Goal: Find specific page/section: Find specific page/section

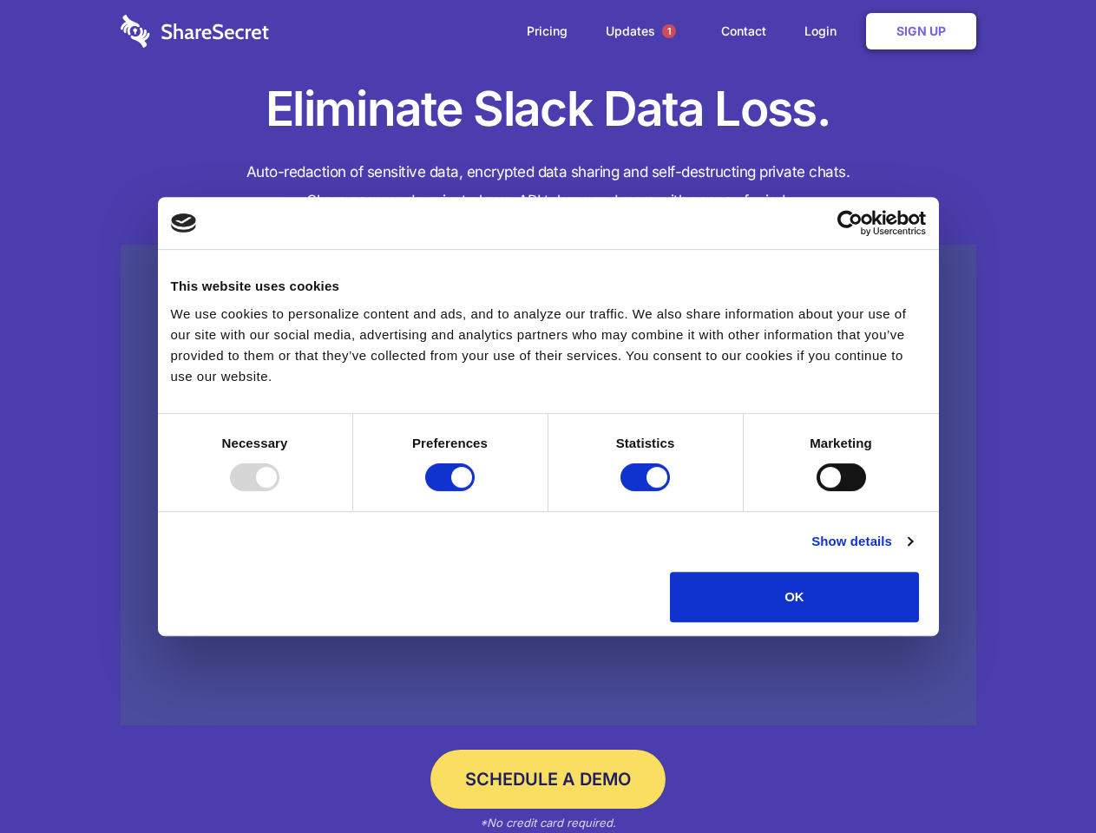
click at [280, 491] on div at bounding box center [254, 478] width 49 height 28
click at [475, 491] on input "Preferences" at bounding box center [449, 478] width 49 height 28
checkbox input "false"
click at [648, 491] on input "Statistics" at bounding box center [645, 478] width 49 height 28
checkbox input "false"
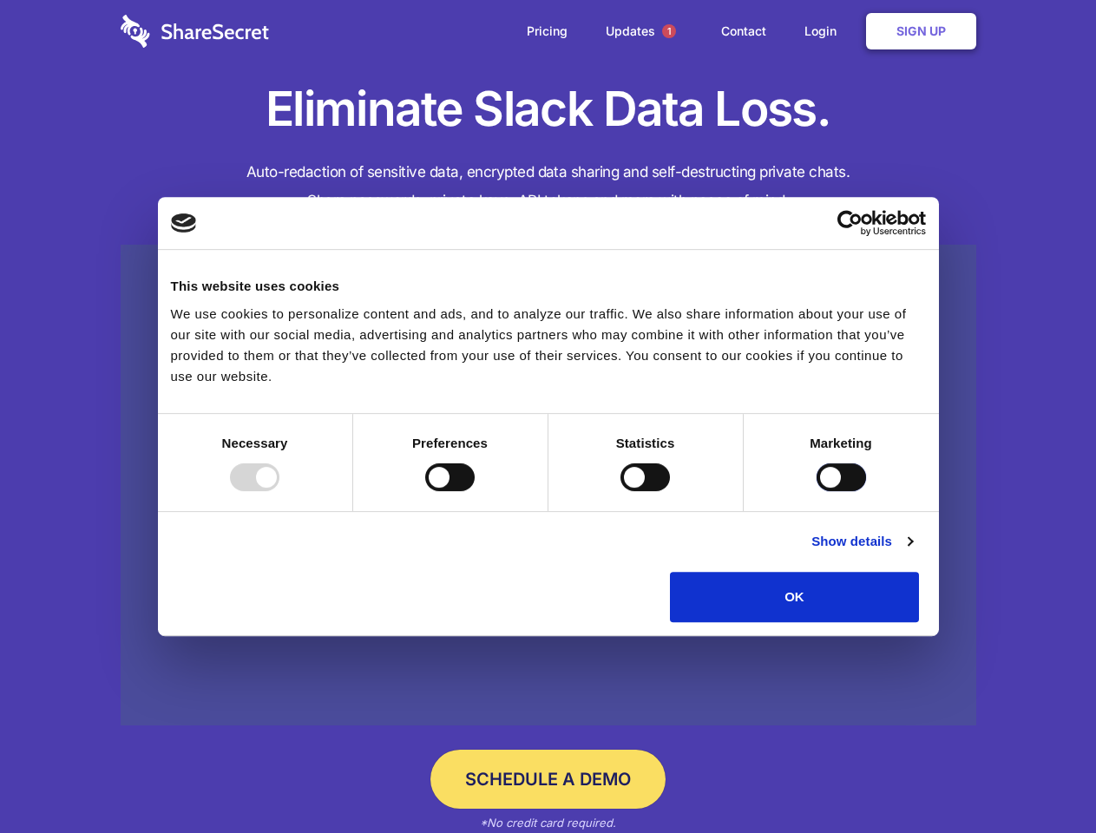
click at [817, 491] on input "Marketing" at bounding box center [841, 478] width 49 height 28
checkbox input "true"
click at [912, 552] on link "Show details" at bounding box center [862, 541] width 101 height 21
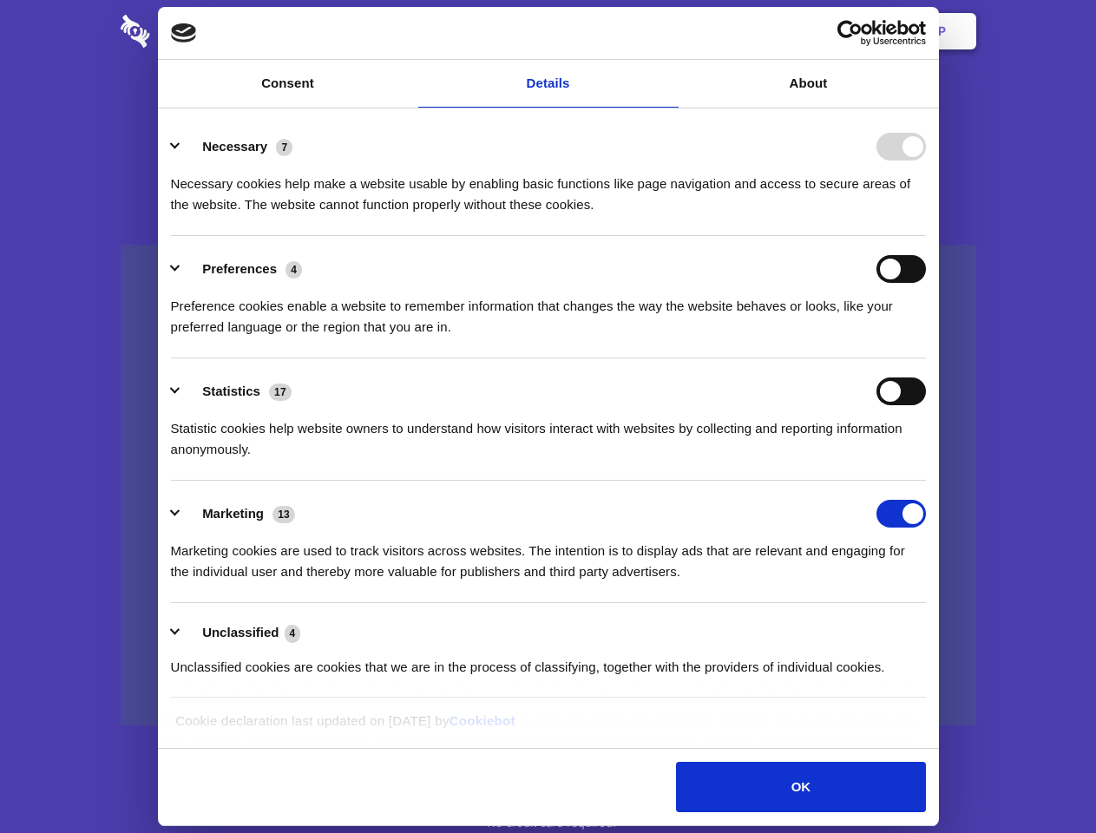
click at [926, 236] on li "Necessary 7 Necessary cookies help make a website usable by enabling basic func…" at bounding box center [548, 175] width 755 height 122
click at [668, 31] on span "1" at bounding box center [669, 31] width 14 height 14
